Goal: Task Accomplishment & Management: Complete application form

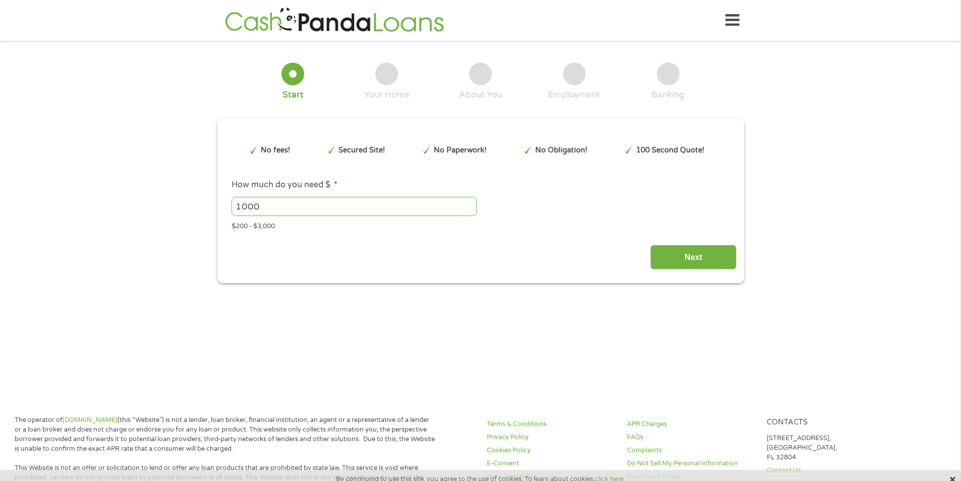
click at [272, 205] on input "1000" at bounding box center [354, 206] width 245 height 19
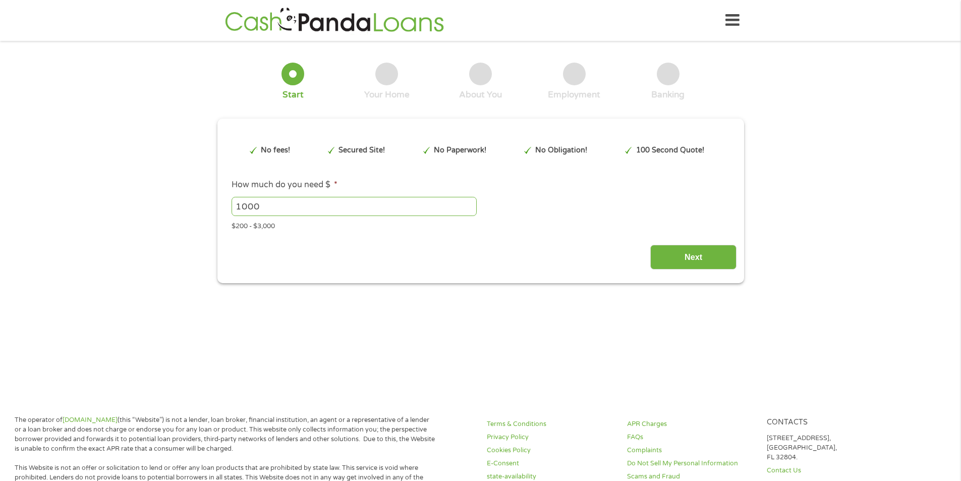
drag, startPoint x: 272, startPoint y: 206, endPoint x: 197, endPoint y: 205, distance: 75.7
click at [197, 205] on div "1 Start 2 Your Home 3 About You 4 Employment 5 Banking 6 This field is hidden w…" at bounding box center [480, 165] width 961 height 235
type input "300"
click at [693, 258] on input "Next" at bounding box center [693, 257] width 86 height 25
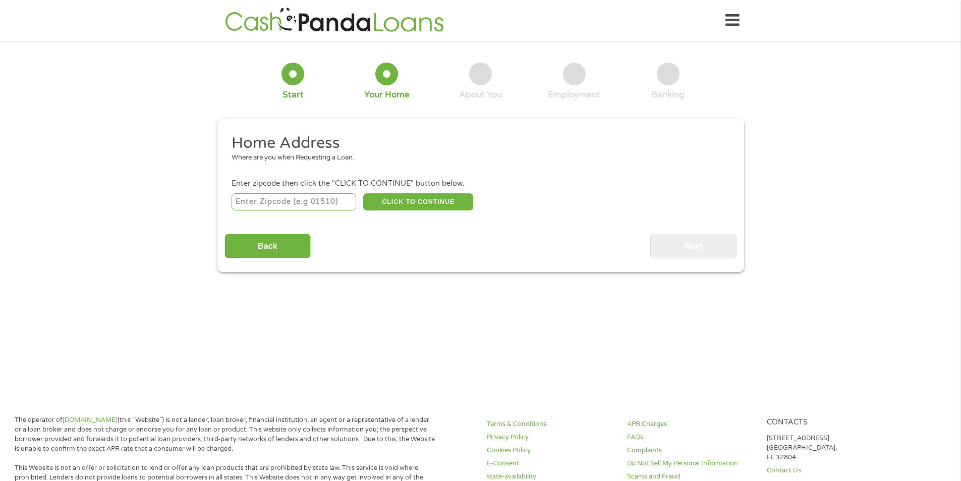
click at [300, 201] on input "number" at bounding box center [294, 201] width 125 height 17
type input "77517"
click at [385, 201] on button "CLICK TO CONTINUE" at bounding box center [418, 201] width 110 height 17
type input "77517"
type input "Santa Fe"
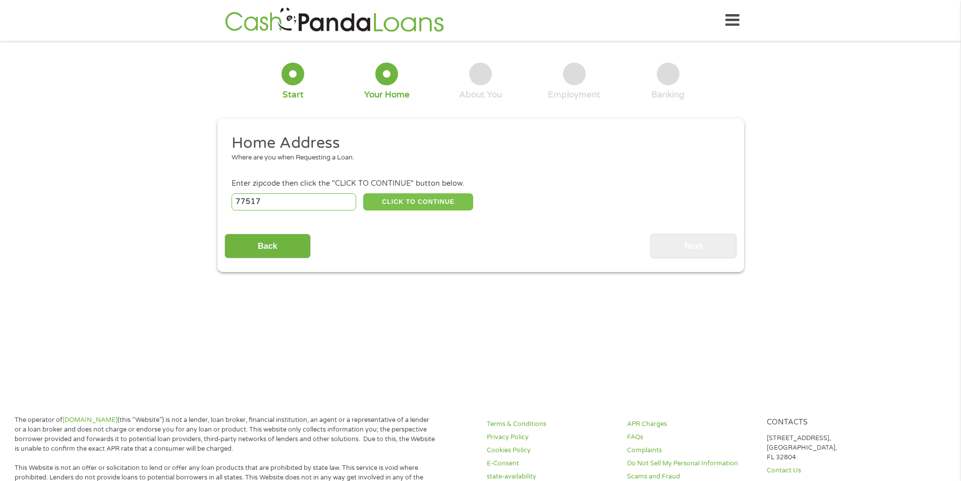
select select "[US_STATE]"
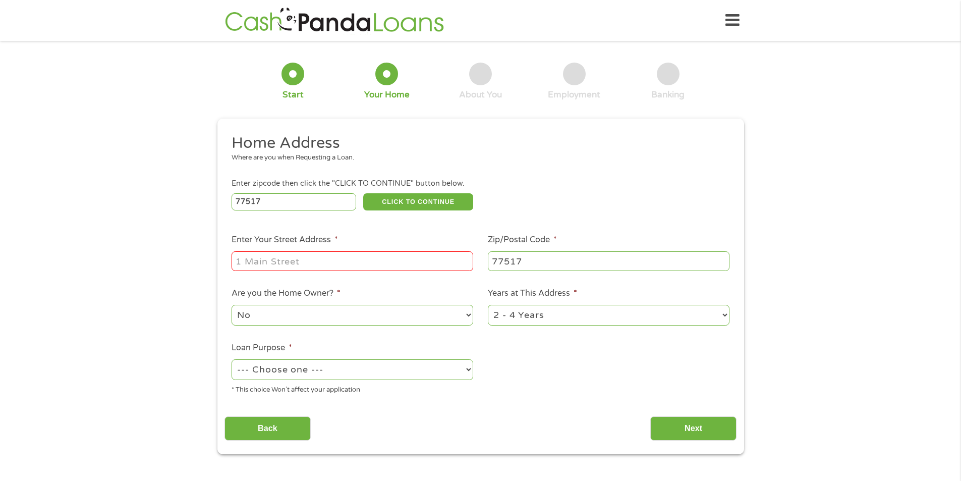
click at [354, 258] on input "Enter Your Street Address *" at bounding box center [353, 260] width 242 height 19
type input "[STREET_ADDRESS]"
click at [365, 370] on select "--- Choose one --- Pay Bills Debt Consolidation Home Improvement Major Purchase…" at bounding box center [353, 369] width 242 height 21
select select "other"
click at [232, 359] on select "--- Choose one --- Pay Bills Debt Consolidation Home Improvement Major Purchase…" at bounding box center [353, 369] width 242 height 21
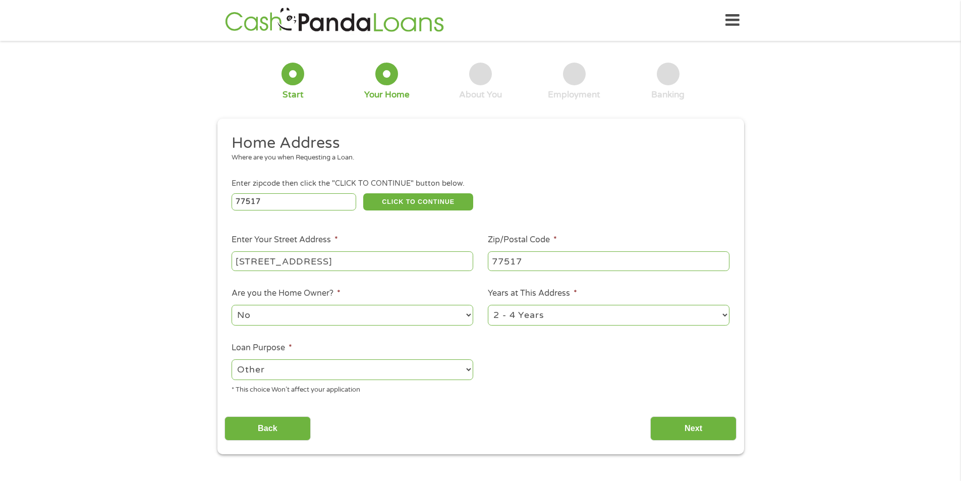
click at [682, 315] on select "1 Year or less 1 - 2 Years 2 - 4 Years Over 4 Years" at bounding box center [609, 315] width 242 height 21
select select "60months"
click at [488, 305] on select "1 Year or less 1 - 2 Years 2 - 4 Years Over 4 Years" at bounding box center [609, 315] width 242 height 21
click at [678, 422] on input "Next" at bounding box center [693, 428] width 86 height 25
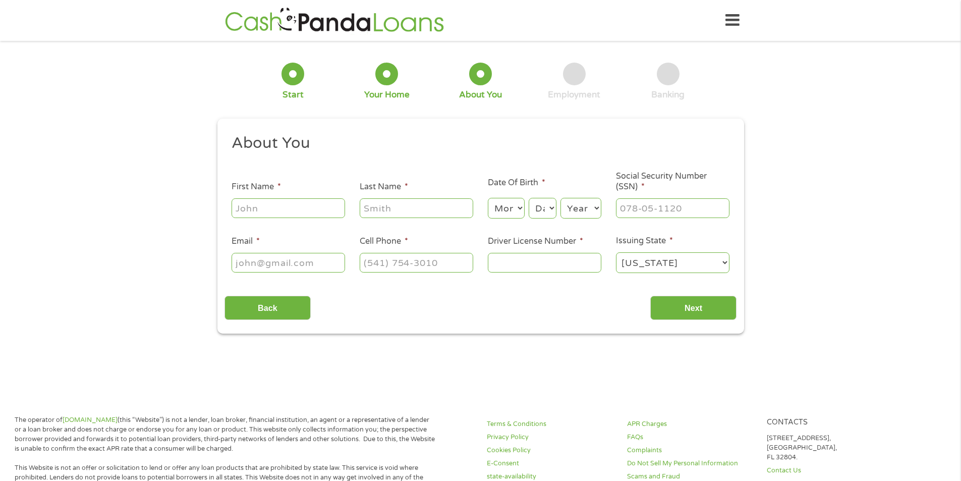
scroll to position [4, 4]
click at [305, 202] on input "First Name *" at bounding box center [289, 207] width 114 height 19
type input "[PERSON_NAME]"
click at [495, 203] on select "Month 1 2 3 4 5 6 7 8 9 10 11 12" at bounding box center [506, 208] width 37 height 21
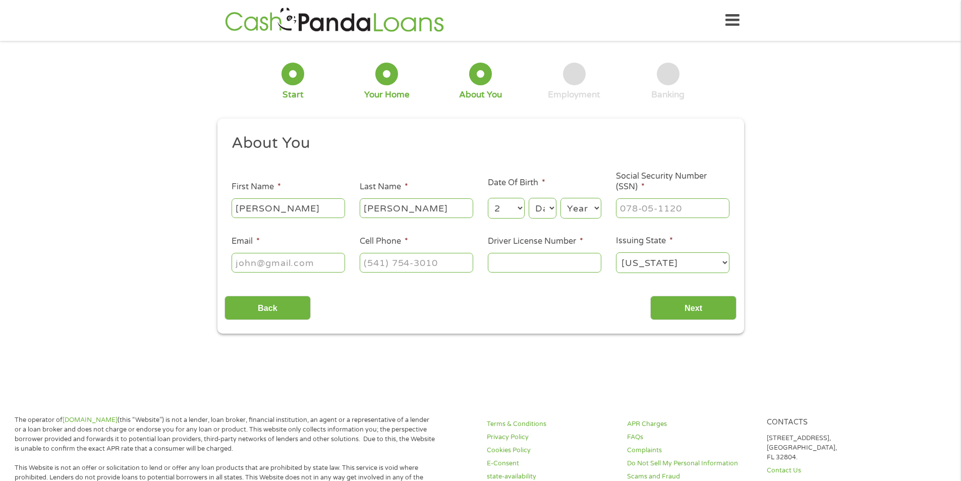
select select "3"
click at [488, 198] on select "Month 1 2 3 4 5 6 7 8 9 10 11 12" at bounding box center [506, 208] width 37 height 21
click at [534, 215] on select "Day 1 2 3 4 5 6 7 8 9 10 11 12 13 14 15 16 17 18 19 20 21 22 23 24 25 26 27 28 …" at bounding box center [542, 208] width 27 height 21
select select "2"
click at [529, 198] on select "Day 1 2 3 4 5 6 7 8 9 10 11 12 13 14 15 16 17 18 19 20 21 22 23 24 25 26 27 28 …" at bounding box center [542, 208] width 27 height 21
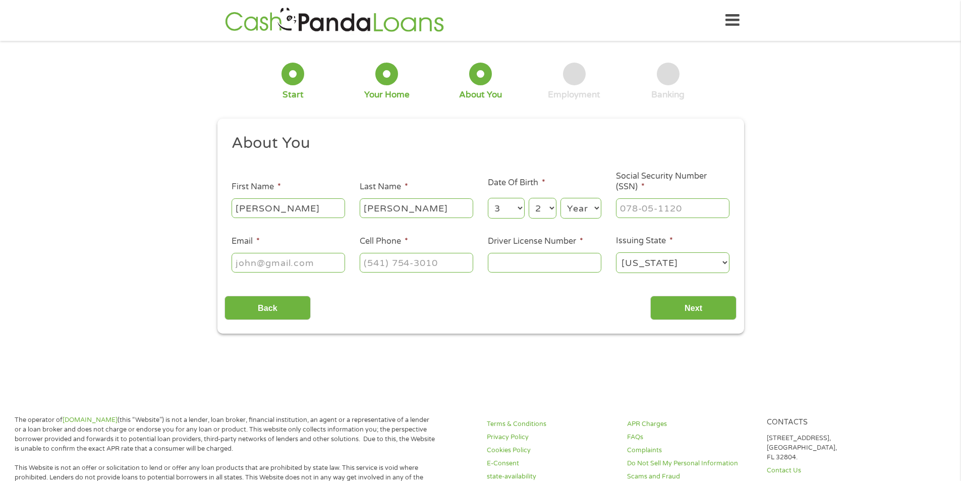
click at [569, 210] on select "Year [DATE] 2006 2005 2004 2003 2002 2001 2000 1999 1998 1997 1996 1995 1994 19…" at bounding box center [581, 208] width 41 height 21
select select "1985"
click at [561, 198] on select "Year [DATE] 2006 2005 2004 2003 2002 2001 2000 1999 1998 1997 1996 1995 1994 19…" at bounding box center [581, 208] width 41 height 21
click at [663, 207] on input "___-__-____" at bounding box center [673, 207] width 114 height 19
click at [709, 210] on input "___-__-4609" at bounding box center [673, 207] width 114 height 19
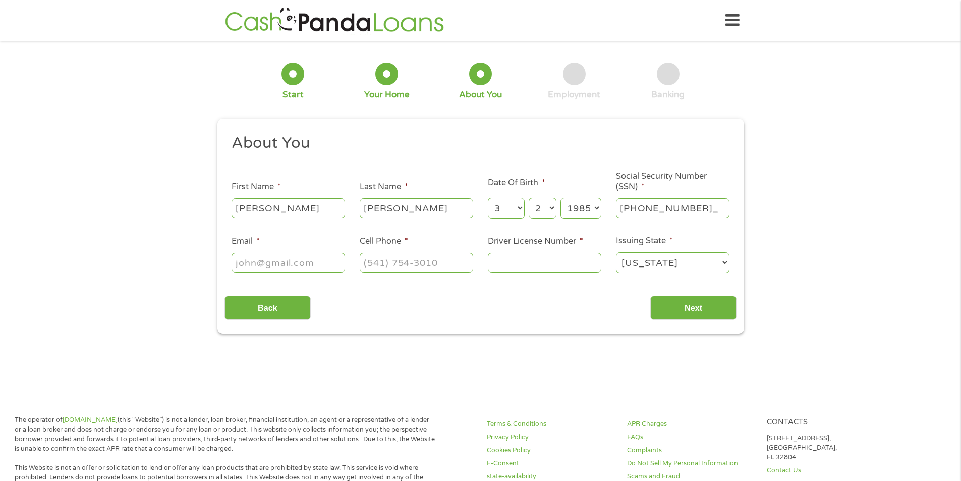
type input "460-97-4265"
click at [308, 267] on input "Email *" at bounding box center [289, 262] width 114 height 19
type input "[EMAIL_ADDRESS][DOMAIN_NAME]"
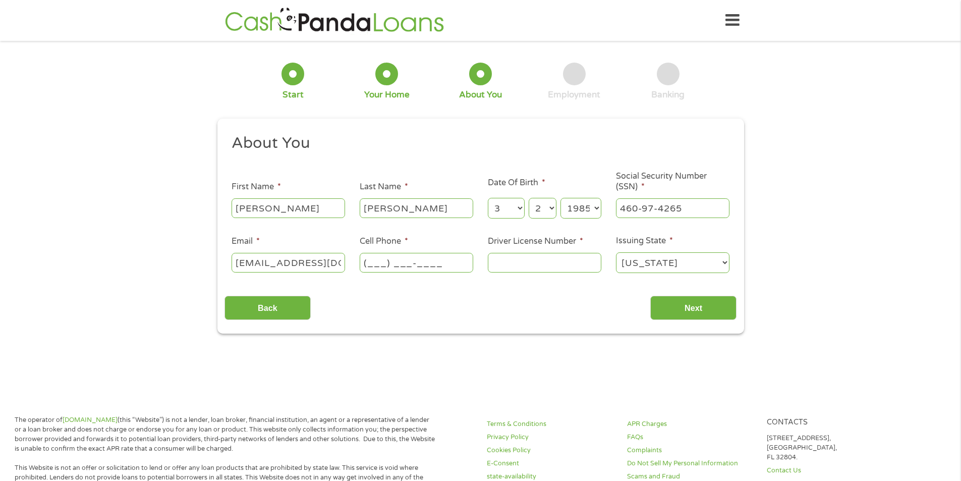
click at [420, 264] on input "(___) ___-____" at bounding box center [417, 262] width 114 height 19
type input "[PHONE_NUMBER]"
click at [497, 269] on input "Driver License Number *" at bounding box center [545, 262] width 114 height 19
click at [499, 262] on input "1728006" at bounding box center [545, 262] width 114 height 19
type input "14728006"
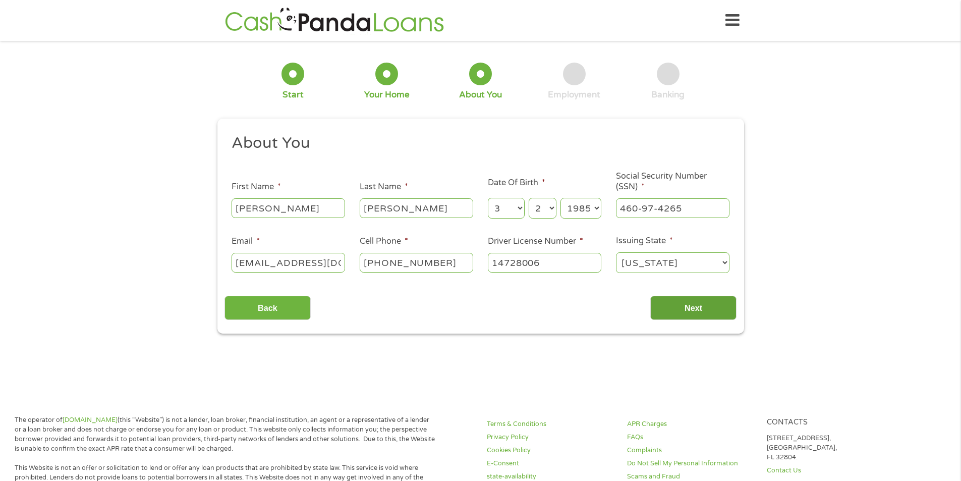
click at [682, 305] on input "Next" at bounding box center [693, 308] width 86 height 25
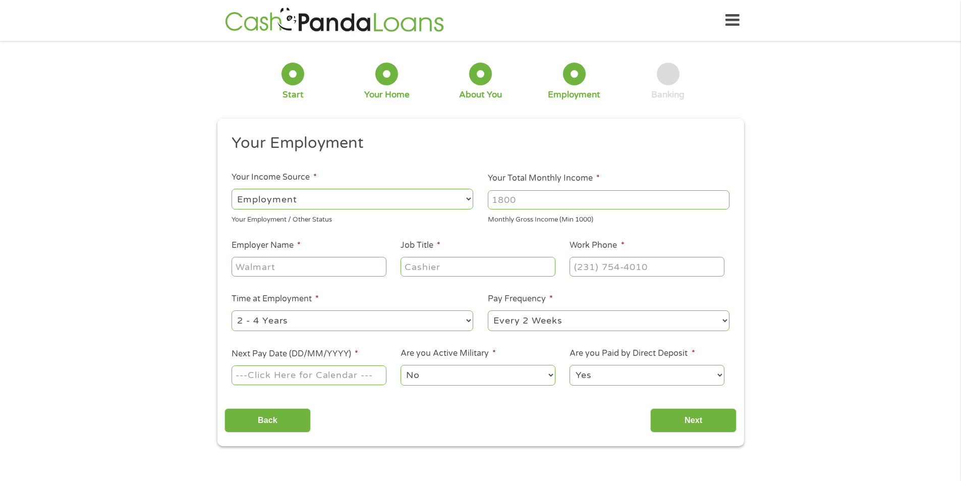
scroll to position [4, 4]
click at [527, 207] on input "Your Total Monthly Income *" at bounding box center [609, 199] width 242 height 19
type input "3150"
click at [344, 261] on input "Employer Name *" at bounding box center [309, 266] width 154 height 19
type input "[PERSON_NAME] Precision Mfg"
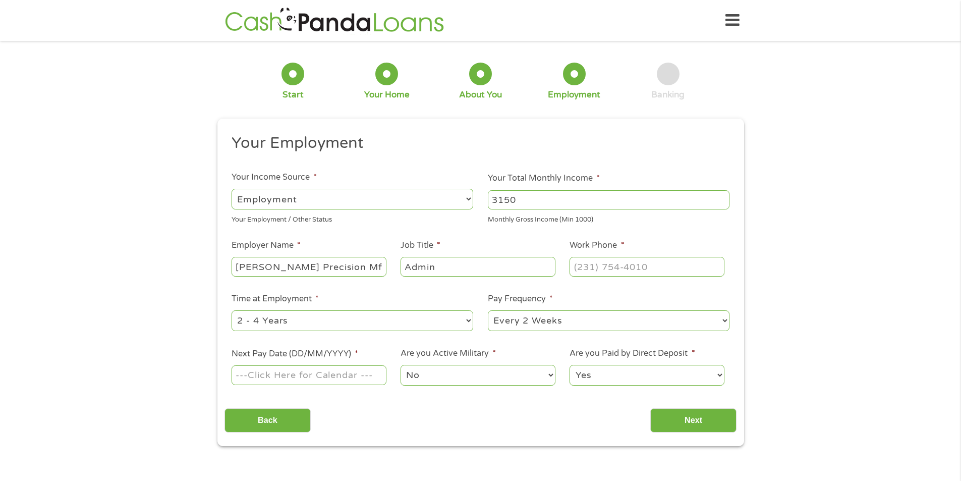
type input "Admin"
type input "[PHONE_NUMBER]"
click at [583, 320] on select "--- Choose one --- Every 2 Weeks Every Week Monthly Semi-Monthly" at bounding box center [609, 320] width 242 height 21
select select "weekly"
click at [488, 310] on select "--- Choose one --- Every 2 Weeks Every Week Monthly Semi-Monthly" at bounding box center [609, 320] width 242 height 21
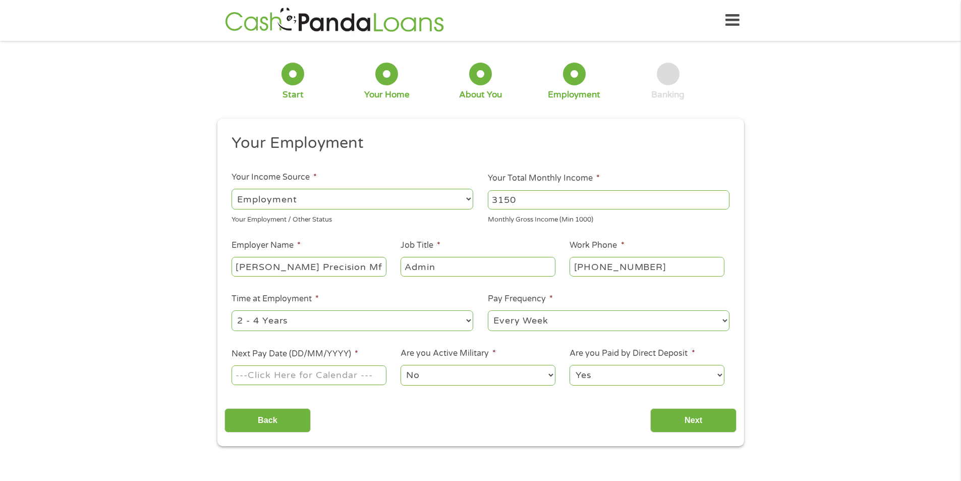
click at [343, 377] on input "Next Pay Date (DD/MM/YYYY) *" at bounding box center [309, 374] width 154 height 19
type input "[DATE]"
click at [472, 377] on select "No Yes" at bounding box center [478, 375] width 154 height 21
click at [401, 365] on select "No Yes" at bounding box center [478, 375] width 154 height 21
click at [684, 420] on input "Next" at bounding box center [693, 420] width 86 height 25
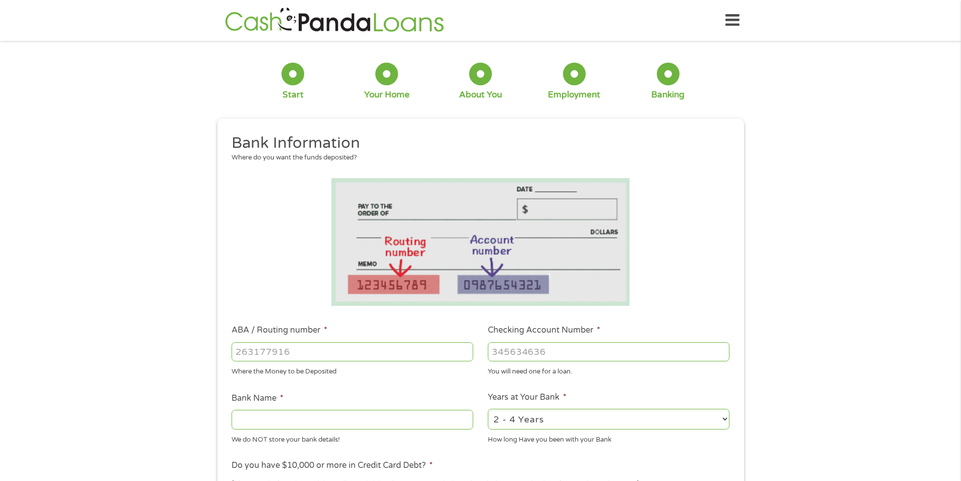
click at [327, 356] on input "ABA / Routing number *" at bounding box center [353, 351] width 242 height 19
type input "113110256"
type input "[US_STATE] FIRST BANK [US_STATE][GEOGRAPHIC_DATA]"
type input "113110256"
type input "10656265"
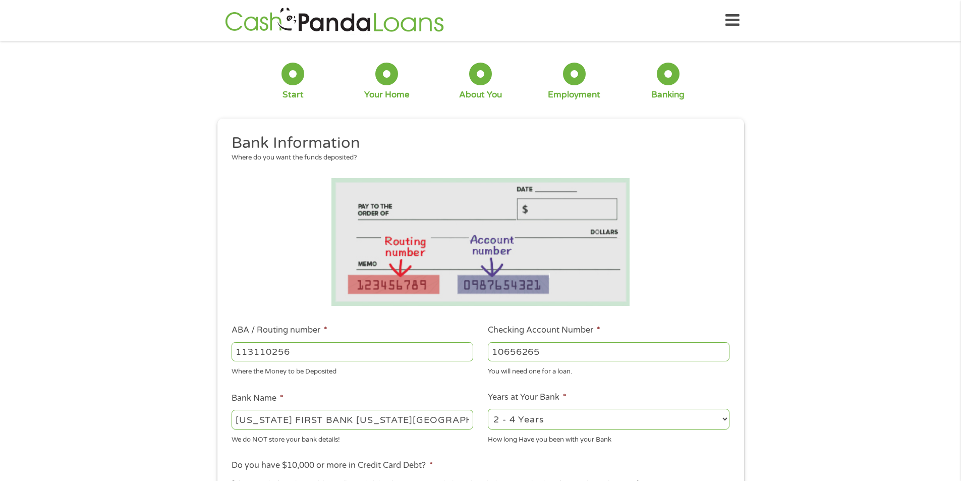
click at [556, 419] on select "2 - 4 Years 6 - 12 Months 1 - 2 Years Over 4 Years" at bounding box center [609, 419] width 242 height 21
select select "60months"
click at [488, 409] on select "2 - 4 Years 6 - 12 Months 1 - 2 Years Over 4 Years" at bounding box center [609, 419] width 242 height 21
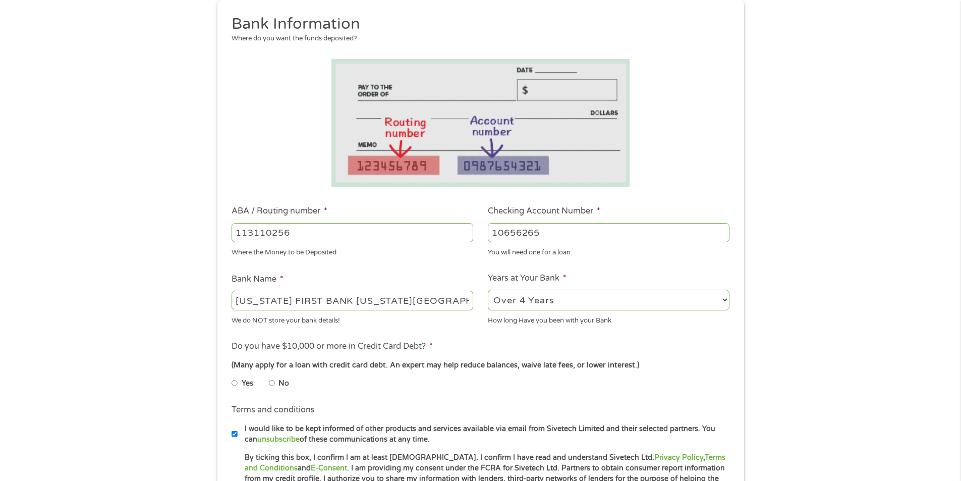
scroll to position [151, 0]
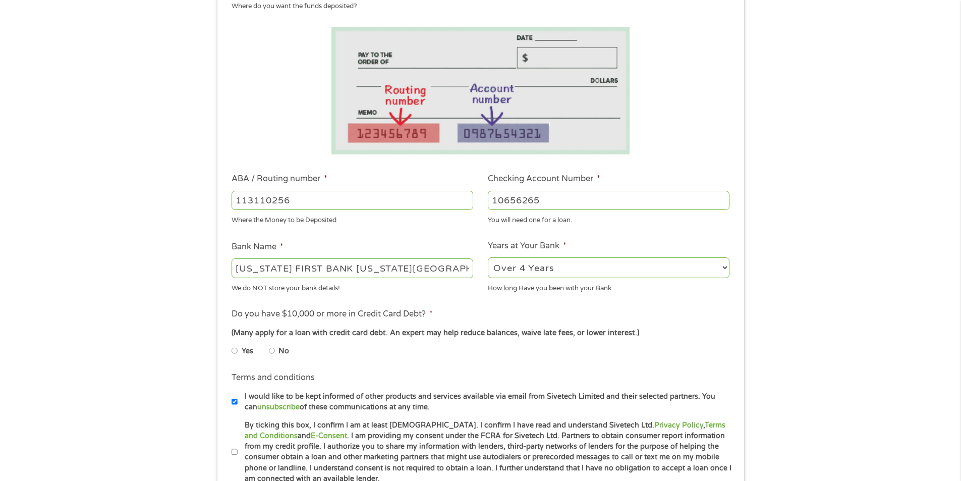
click at [272, 354] on input "No" at bounding box center [272, 351] width 6 height 16
radio input "true"
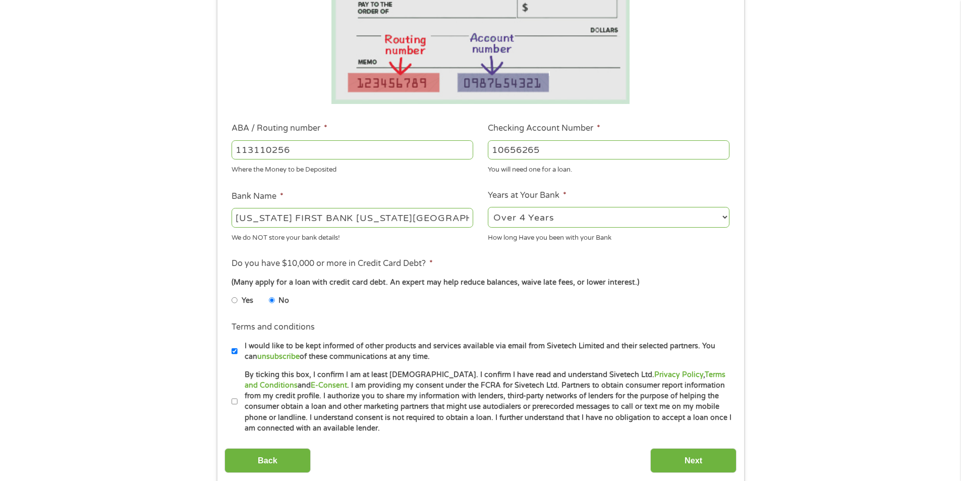
click at [236, 401] on input "By ticking this box, I confirm I am at least [DEMOGRAPHIC_DATA]. I confirm I ha…" at bounding box center [235, 402] width 6 height 16
checkbox input "true"
click at [677, 471] on input "Next" at bounding box center [693, 460] width 86 height 25
click at [677, 464] on input "Next" at bounding box center [693, 460] width 86 height 25
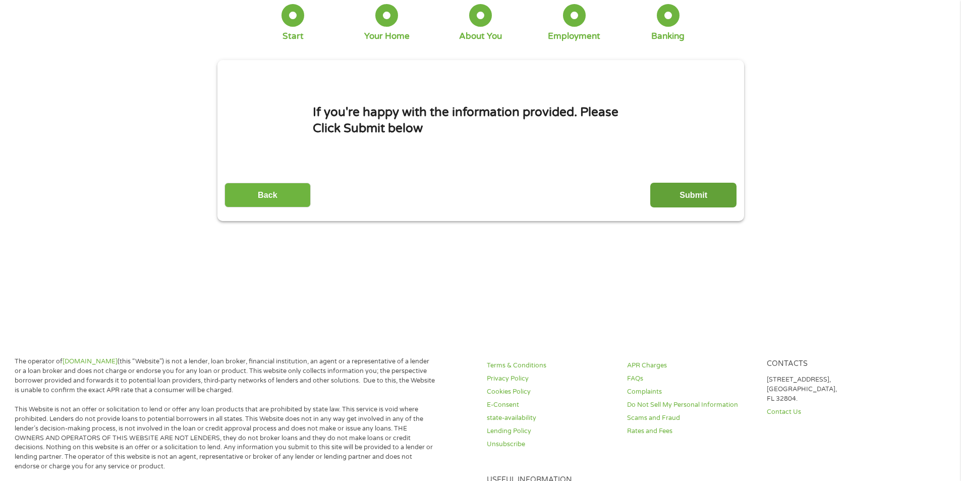
scroll to position [50, 0]
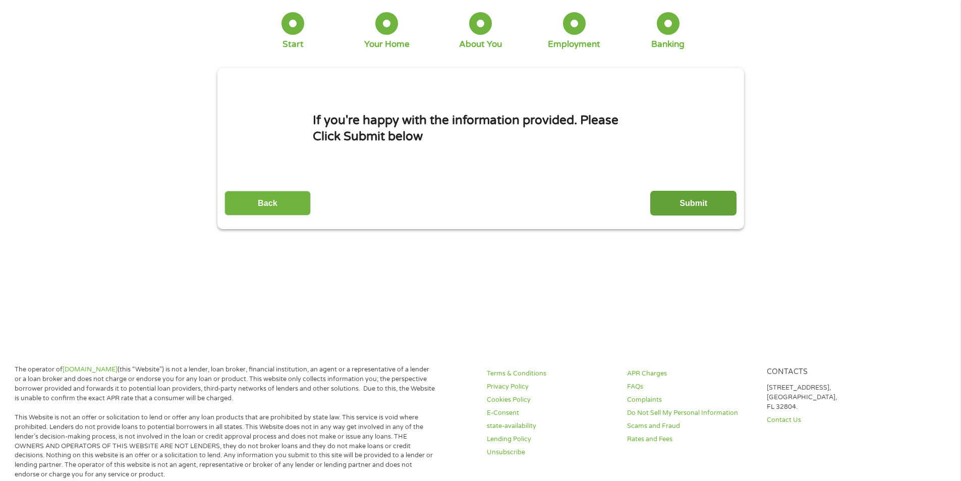
click at [697, 201] on input "Submit" at bounding box center [693, 203] width 86 height 25
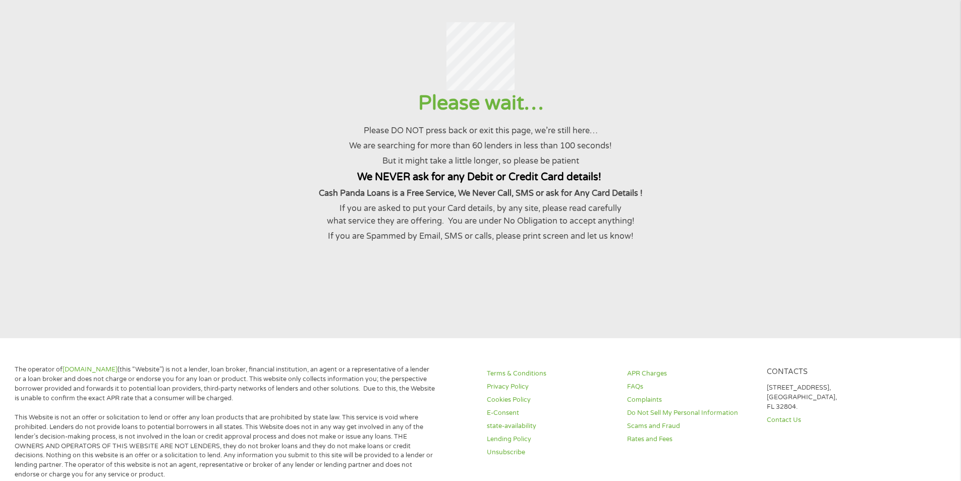
scroll to position [0, 0]
